Goal: Transaction & Acquisition: Purchase product/service

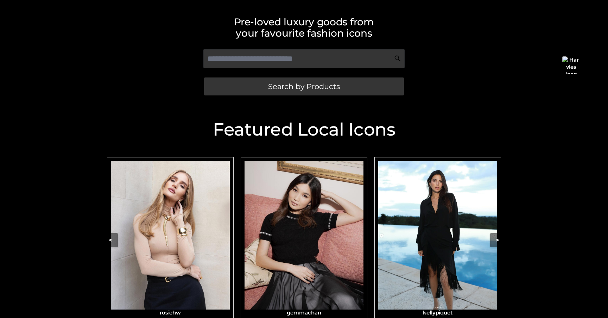
scroll to position [152, 0]
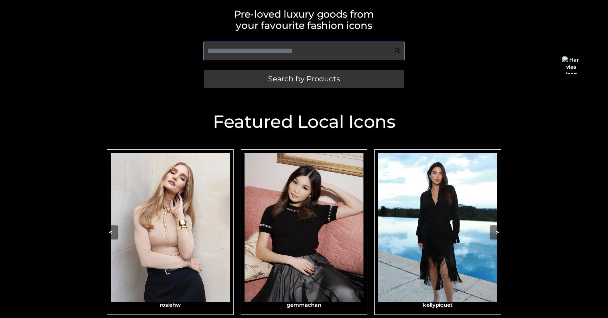
click at [234, 52] on input "text" at bounding box center [303, 51] width 201 height 19
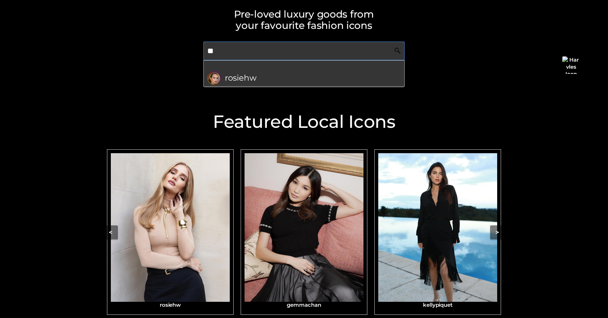
type input "*"
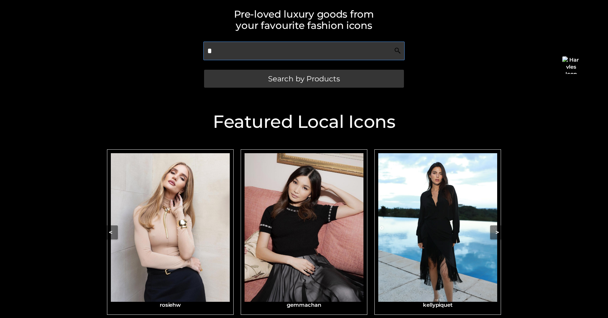
type input "**"
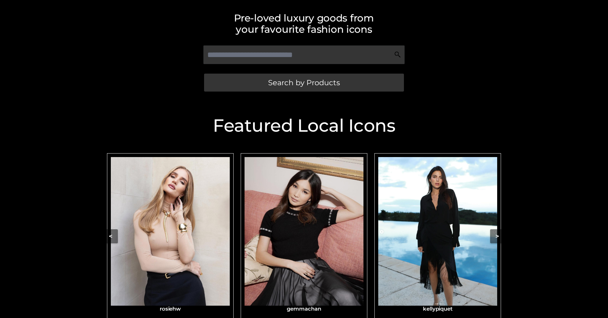
scroll to position [152, 0]
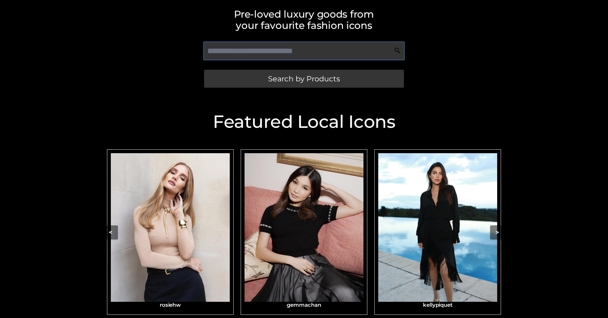
click at [235, 52] on input "text" at bounding box center [303, 51] width 201 height 19
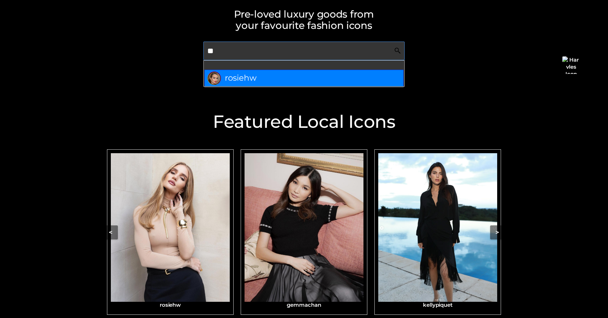
type input "*"
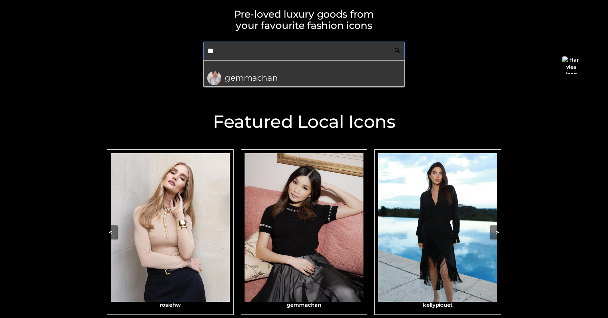
type input "*"
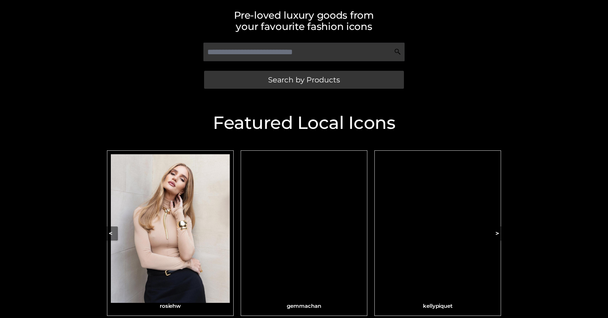
scroll to position [152, 0]
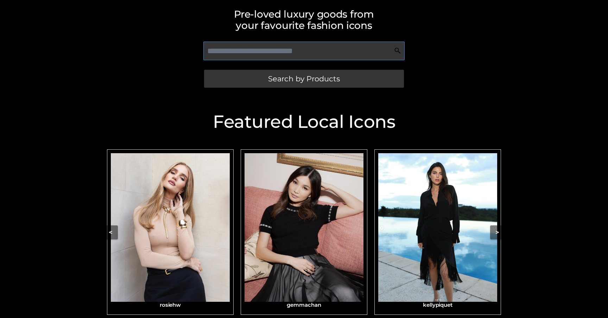
click at [234, 48] on input "text" at bounding box center [303, 51] width 201 height 19
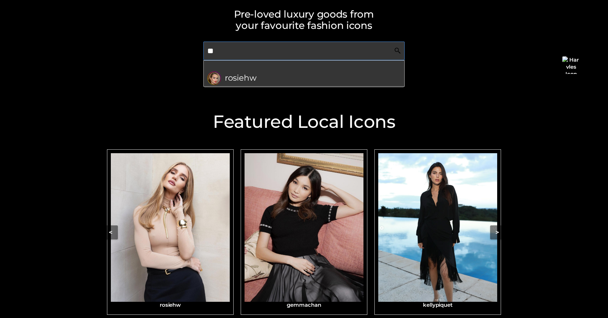
type input "*"
type input "**"
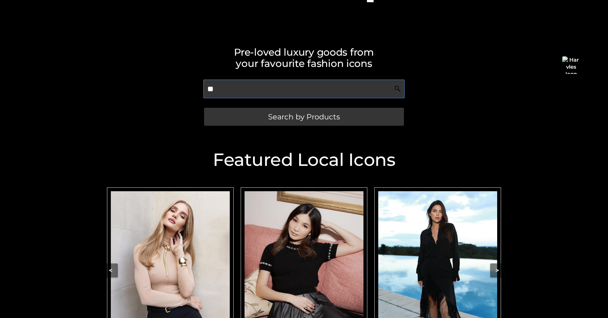
scroll to position [108, 0]
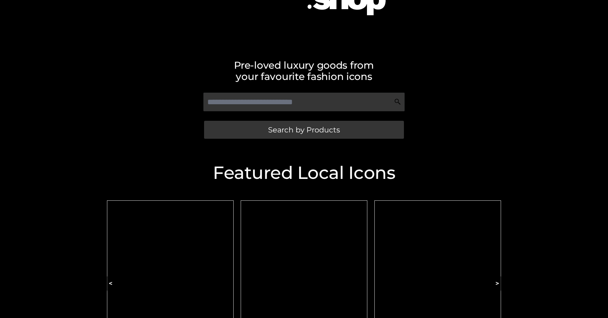
scroll to position [101, 0]
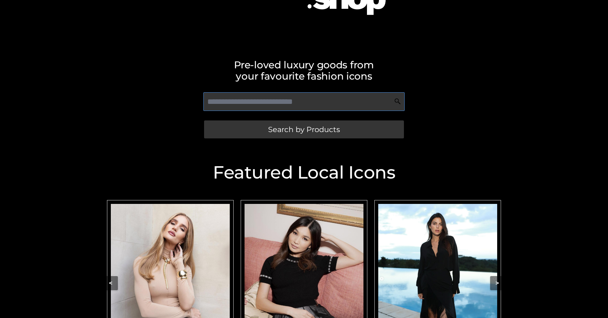
click at [229, 107] on input "text" at bounding box center [303, 101] width 201 height 19
click at [113, 284] on button "<" at bounding box center [110, 283] width 14 height 14
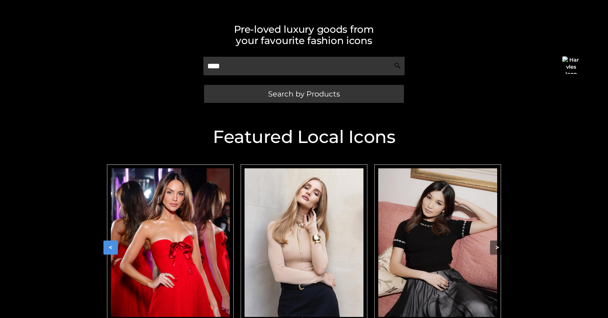
scroll to position [120, 0]
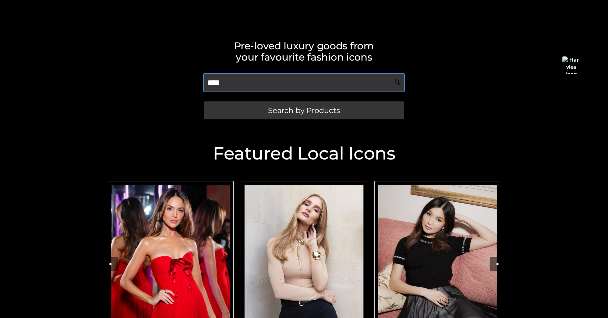
click at [234, 84] on input "****" at bounding box center [303, 82] width 201 height 19
type input "**"
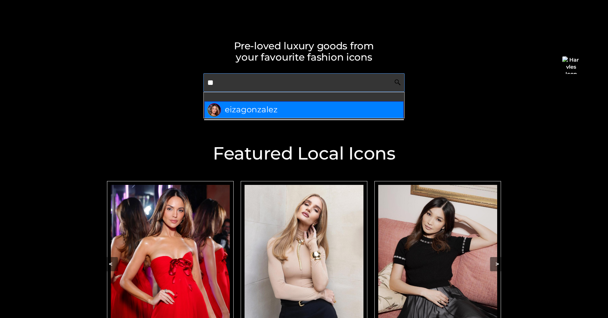
click at [233, 107] on span "eizagonzalez" at bounding box center [251, 110] width 53 height 14
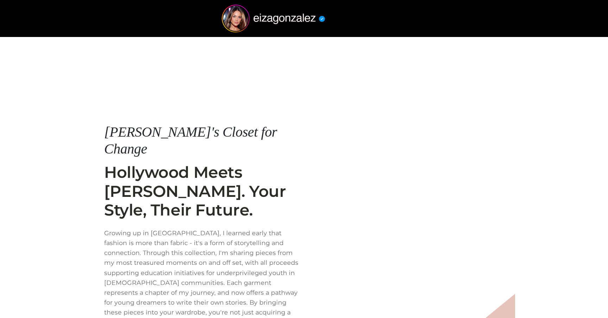
scroll to position [68, 0]
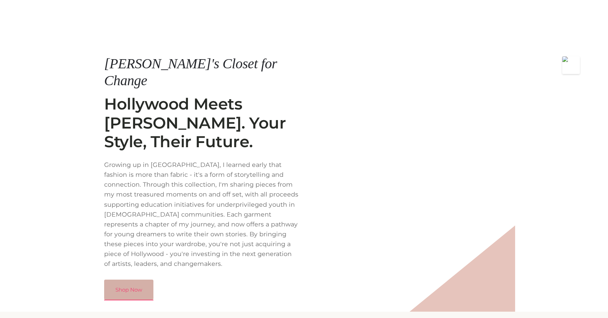
click at [141, 279] on link "Shop Now" at bounding box center [128, 289] width 49 height 20
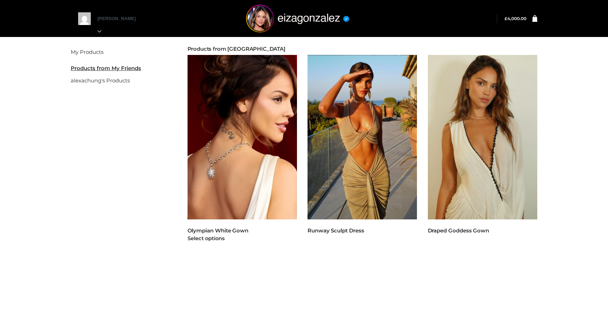
click at [247, 141] on img at bounding box center [243, 137] width 110 height 164
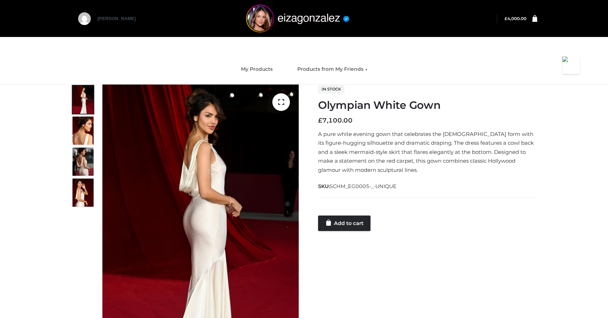
click at [521, 21] on bdi "£ 4,000.00" at bounding box center [516, 18] width 22 height 5
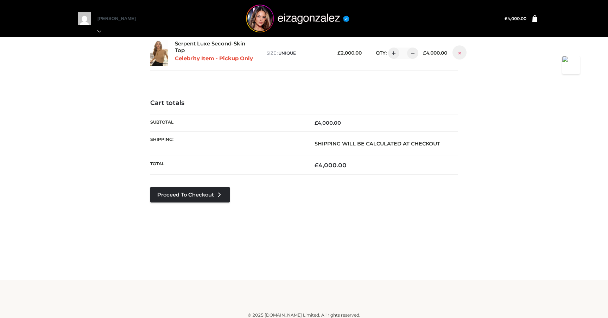
click at [461, 54] on icon at bounding box center [459, 52] width 2 height 5
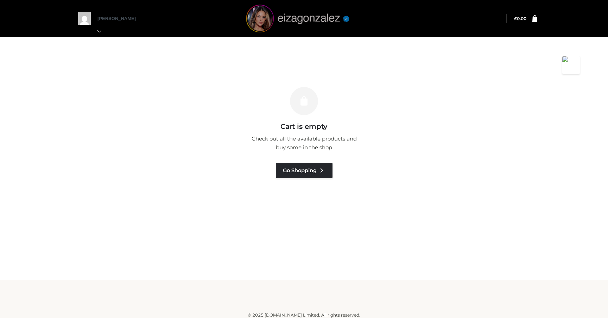
click at [261, 25] on img at bounding box center [299, 19] width 106 height 28
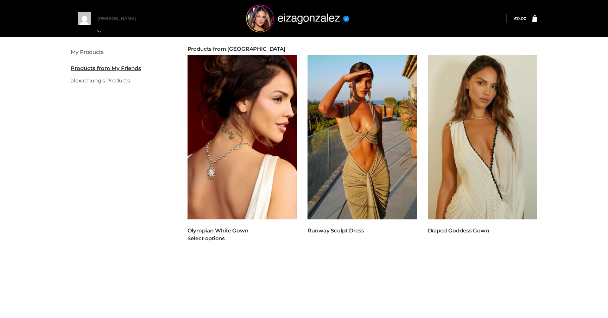
click at [247, 135] on img at bounding box center [243, 137] width 110 height 164
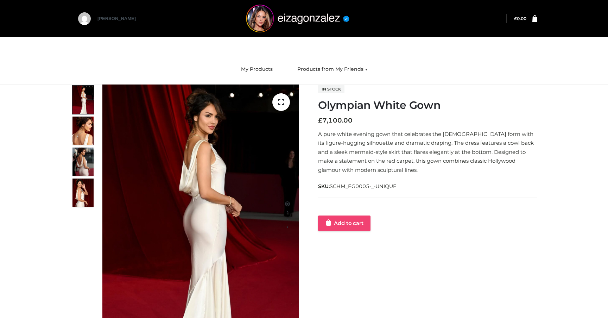
click at [344, 225] on link "Add to cart" at bounding box center [344, 222] width 52 height 15
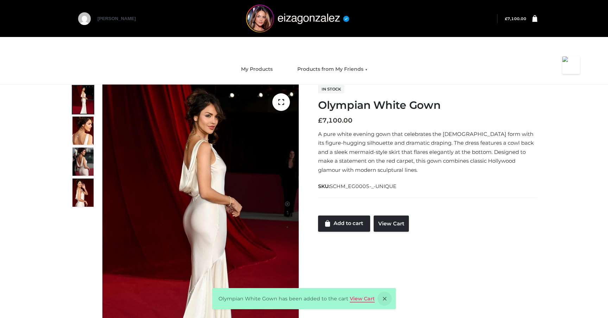
click at [354, 301] on link "View Cart" at bounding box center [362, 298] width 25 height 6
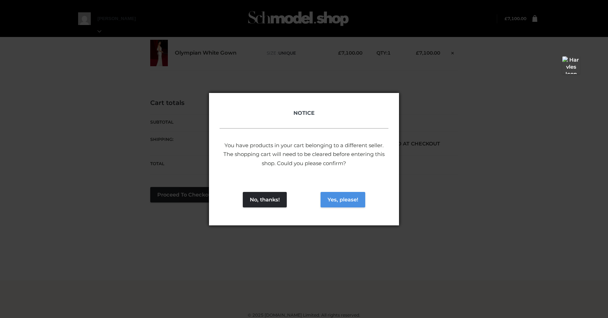
click at [341, 201] on button "Yes, please!" at bounding box center [343, 199] width 45 height 15
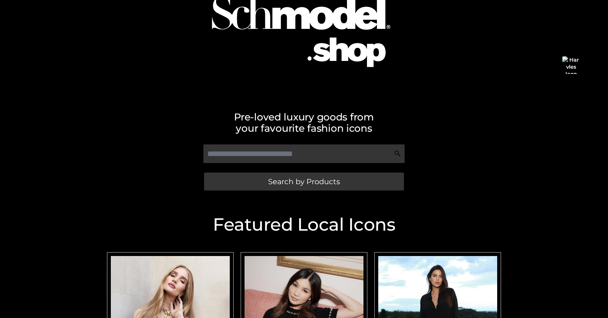
scroll to position [67, 0]
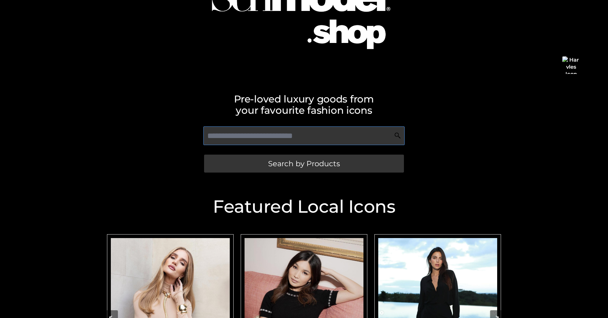
click at [239, 135] on input "text" at bounding box center [303, 135] width 201 height 19
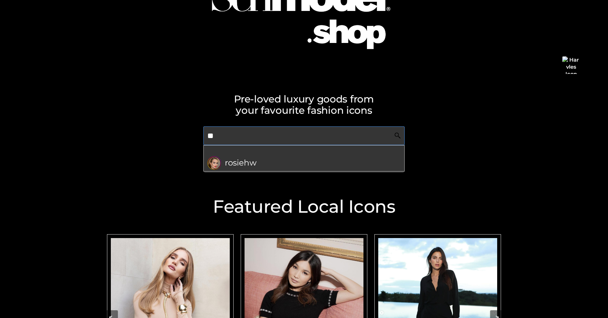
type input "*"
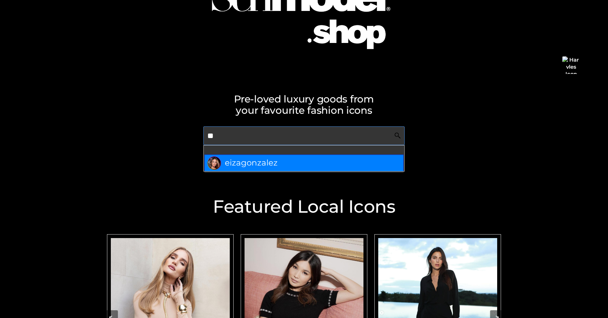
type input "**"
click at [261, 207] on h2 "Featured Local Icons​" at bounding box center [303, 207] width 401 height 18
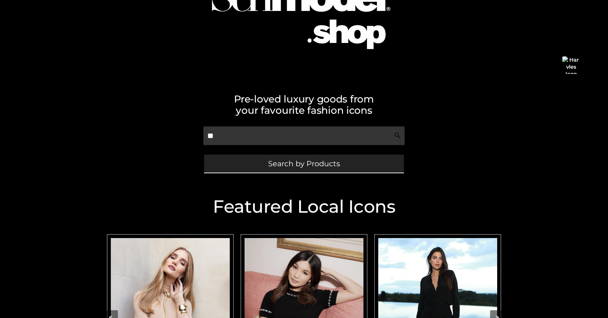
click at [268, 168] on link "Search by Products" at bounding box center [304, 163] width 200 height 18
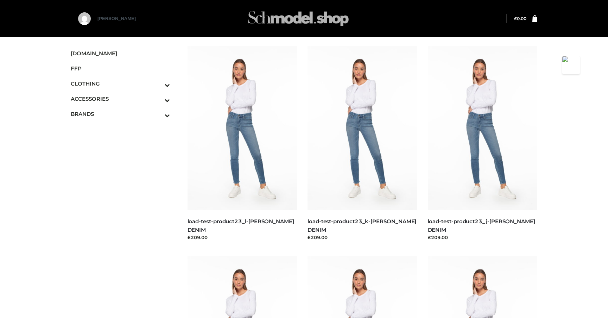
click at [293, 22] on img at bounding box center [299, 19] width 106 height 28
click at [94, 47] on link "[DOMAIN_NAME]" at bounding box center [120, 53] width 99 height 15
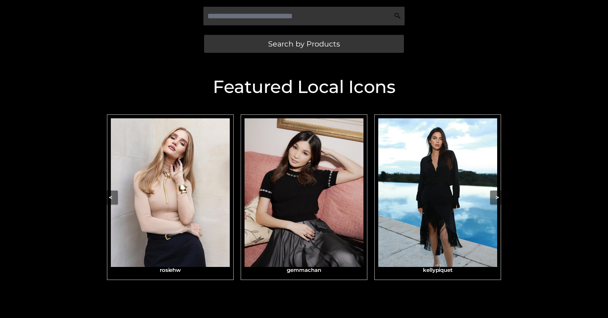
scroll to position [175, 0]
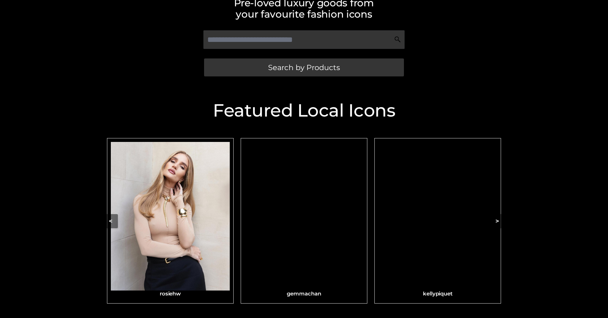
scroll to position [166, 0]
